Goal: Task Accomplishment & Management: Use online tool/utility

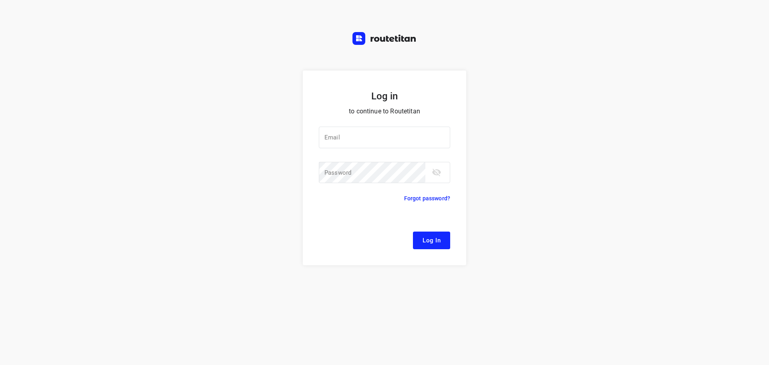
click at [666, 183] on div "Log in to continue to Routetitan Email Email ​ Password Password ​ Forgot passw…" at bounding box center [384, 218] width 769 height 294
click at [0, 0] on div at bounding box center [0, 0] width 0 height 0
type input "[EMAIL_ADDRESS][DOMAIN_NAME]"
click at [429, 242] on span "Log In" at bounding box center [432, 240] width 18 height 10
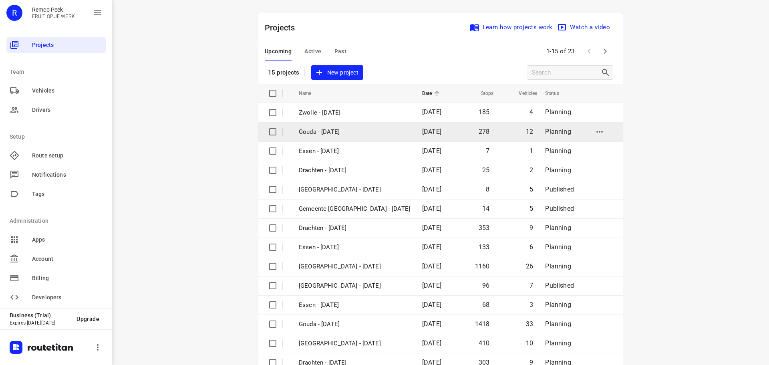
click at [0, 365] on div at bounding box center [0, 365] width 0 height 0
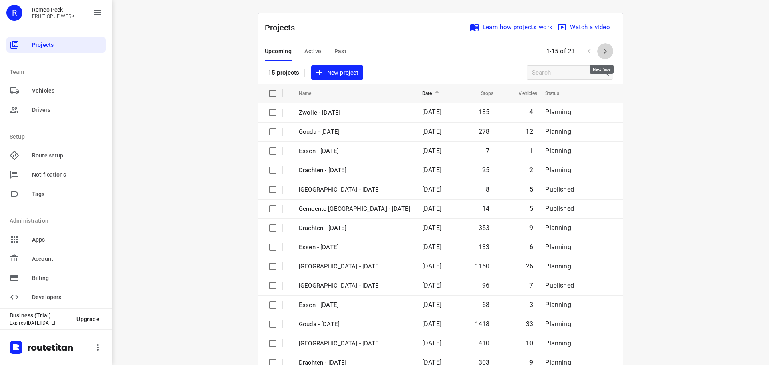
click at [601, 53] on icon "button" at bounding box center [606, 51] width 10 height 10
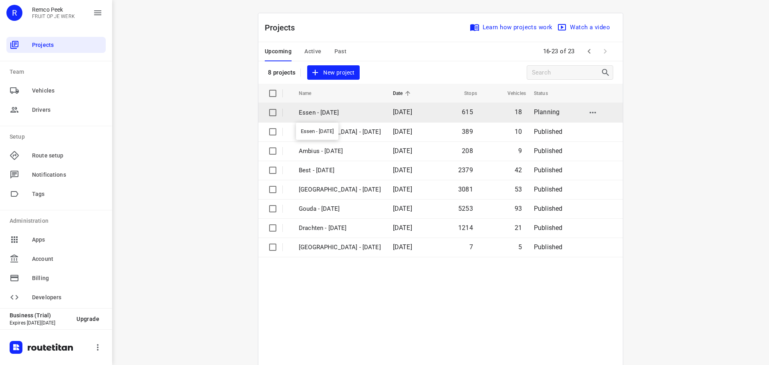
click at [320, 114] on p "Essen - [DATE]" at bounding box center [340, 112] width 82 height 9
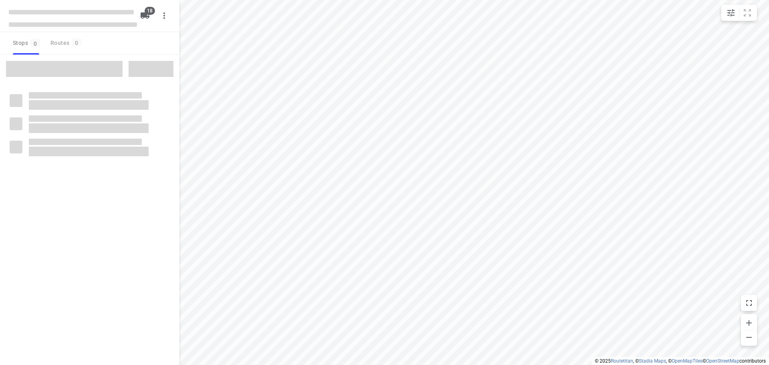
checkbox input "true"
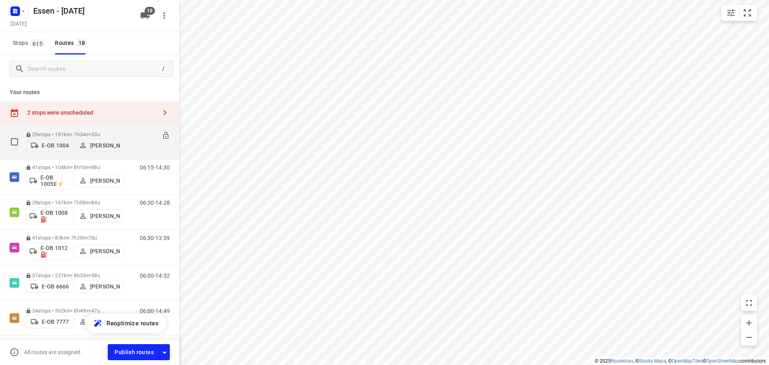
click at [77, 133] on p "29 stops • 181km • 7h34m • [DATE]" at bounding box center [75, 134] width 98 height 6
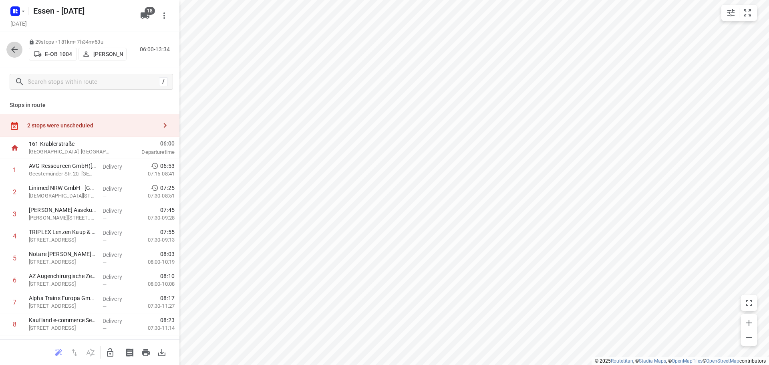
click at [13, 52] on icon "button" at bounding box center [15, 50] width 10 height 10
